Goal: Navigation & Orientation: Find specific page/section

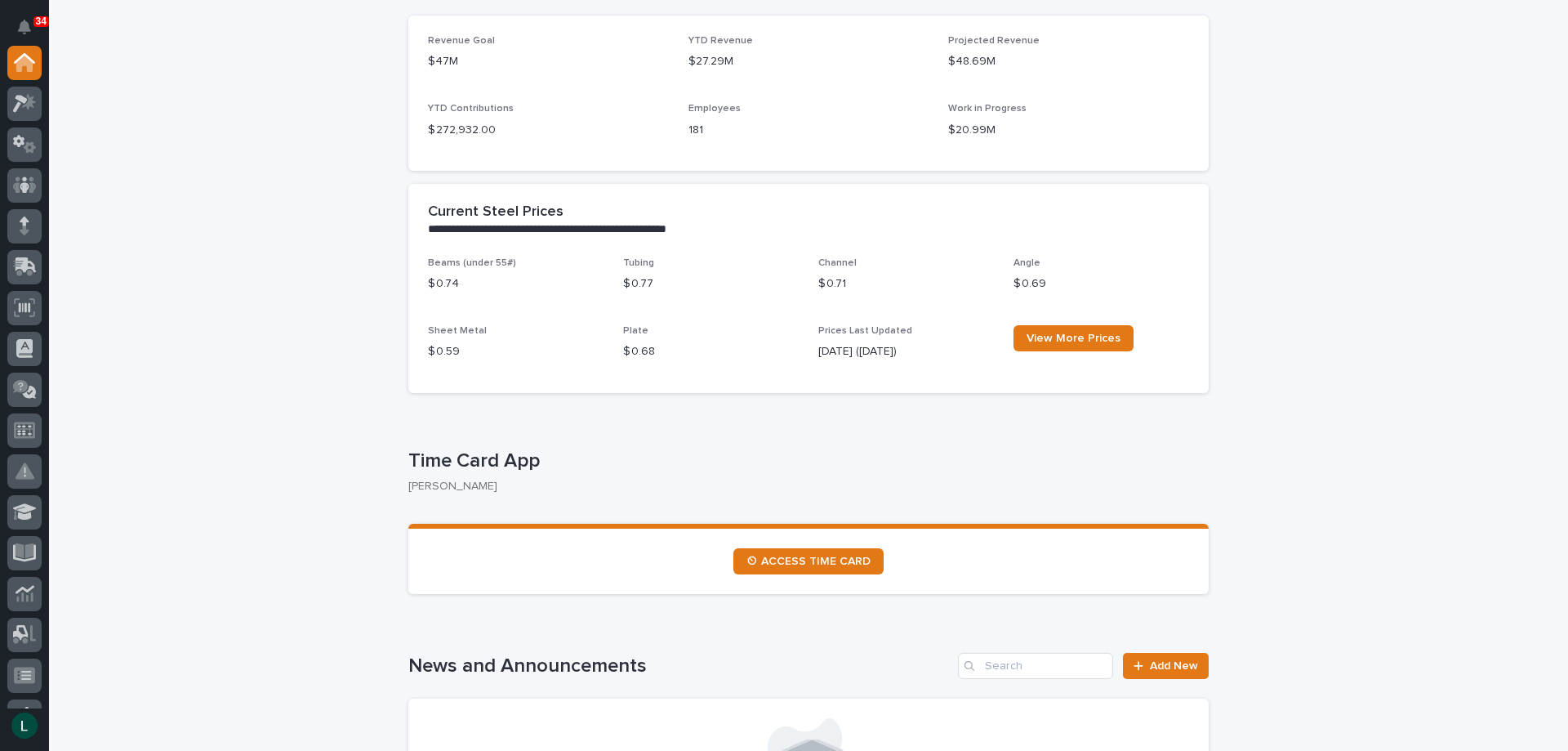
scroll to position [409, 0]
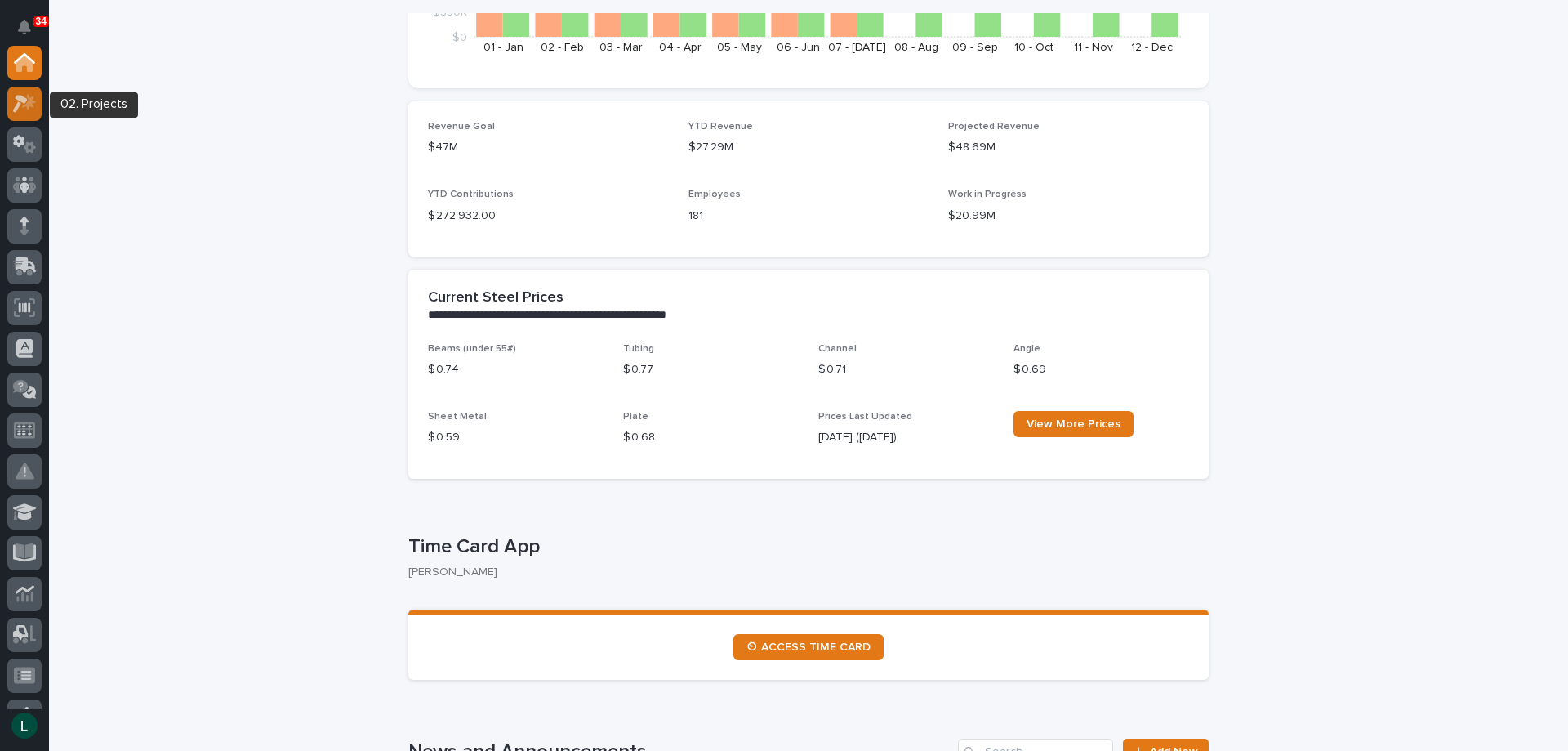
click at [22, 102] on icon at bounding box center [20, 104] width 15 height 18
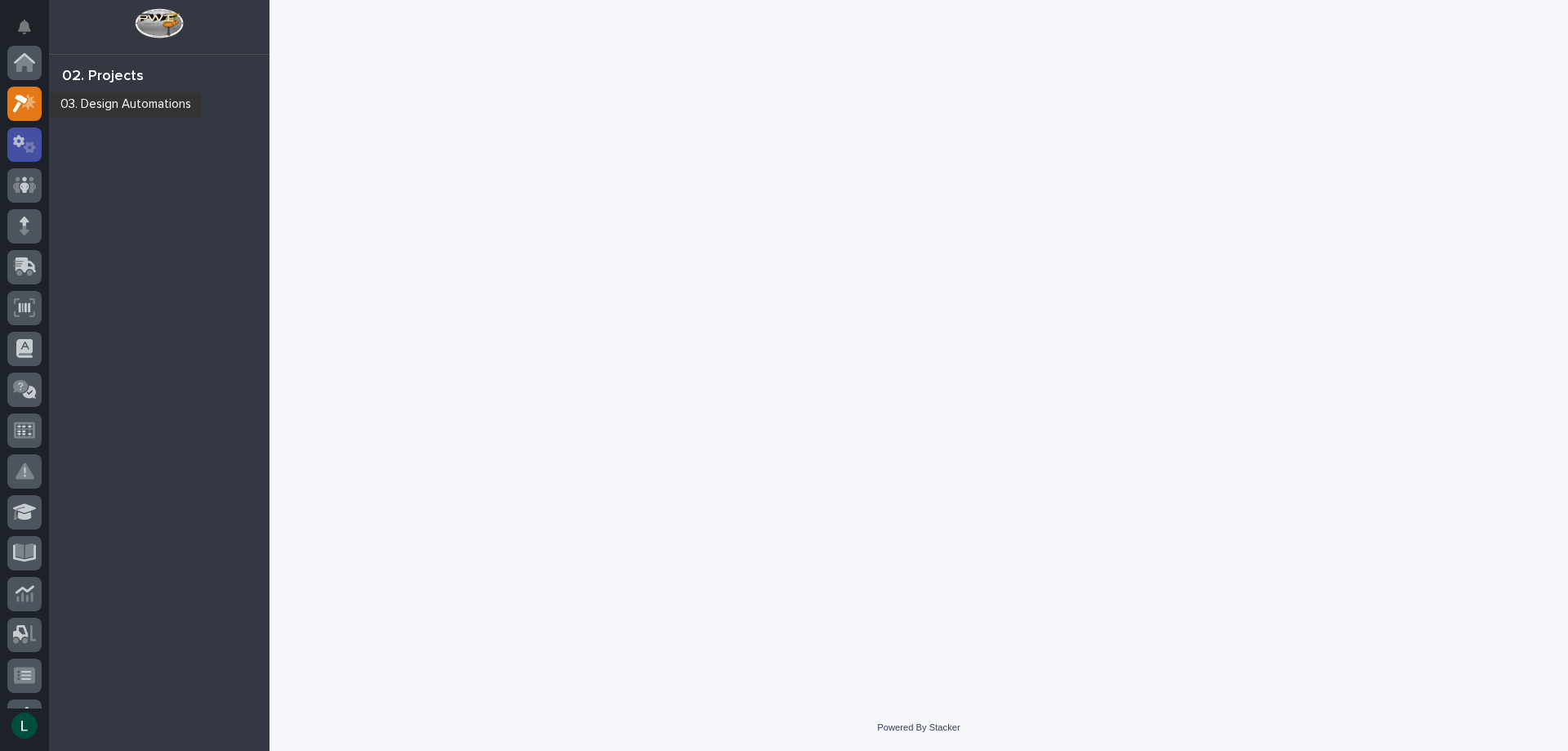
scroll to position [41, 0]
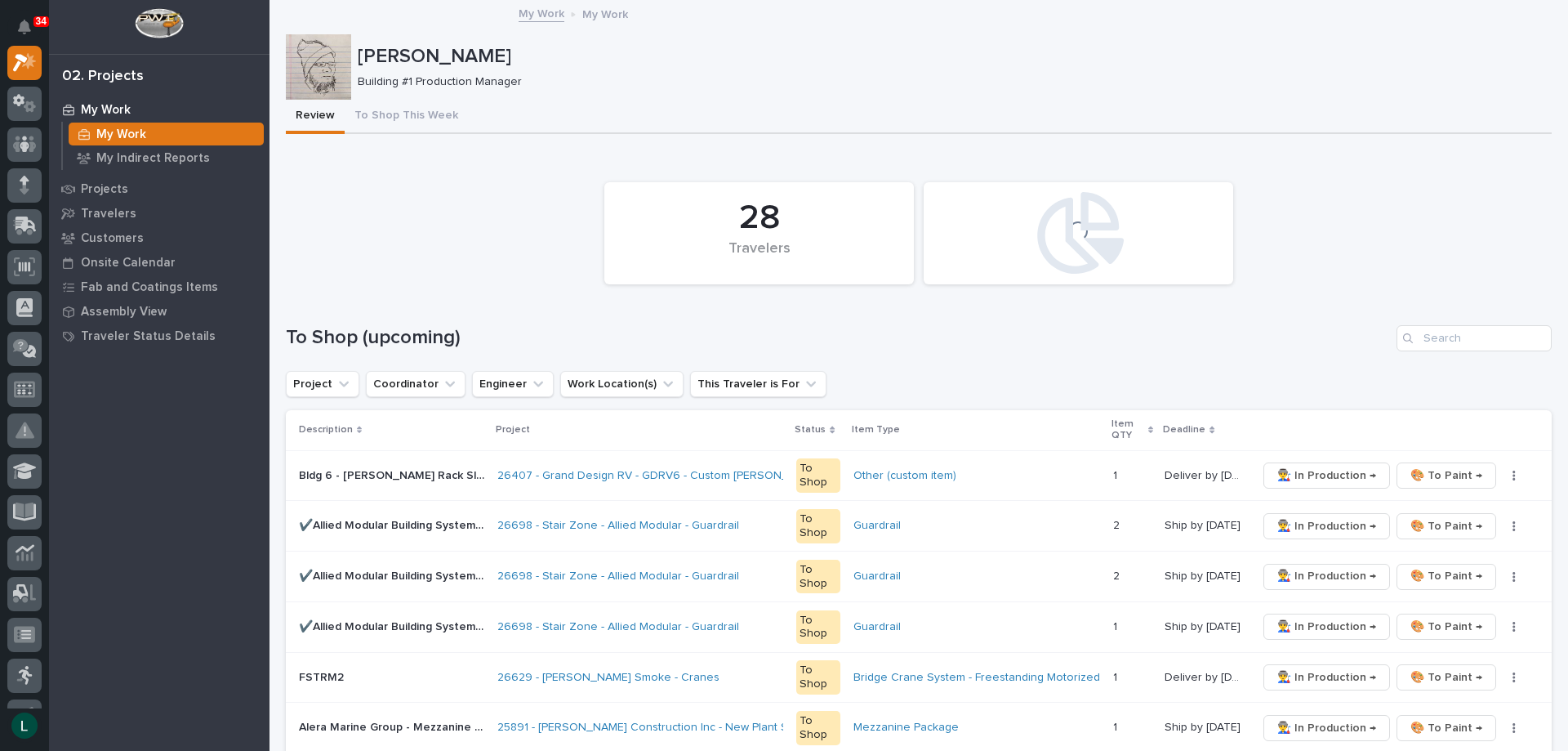
scroll to position [82, 0]
